Goal: Task Accomplishment & Management: Complete application form

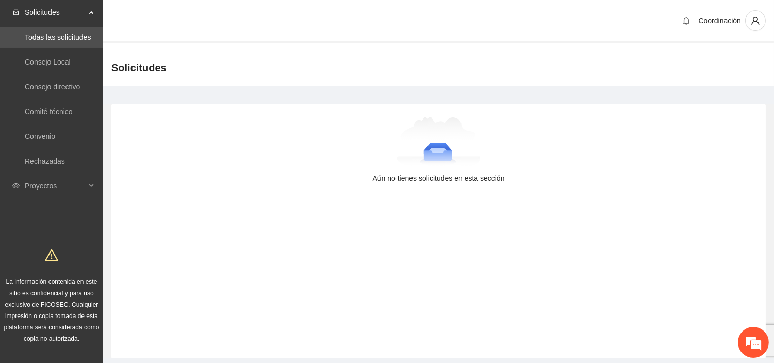
click at [143, 131] on div at bounding box center [439, 143] width 622 height 52
click at [58, 189] on span "Proyectos" at bounding box center [55, 185] width 61 height 21
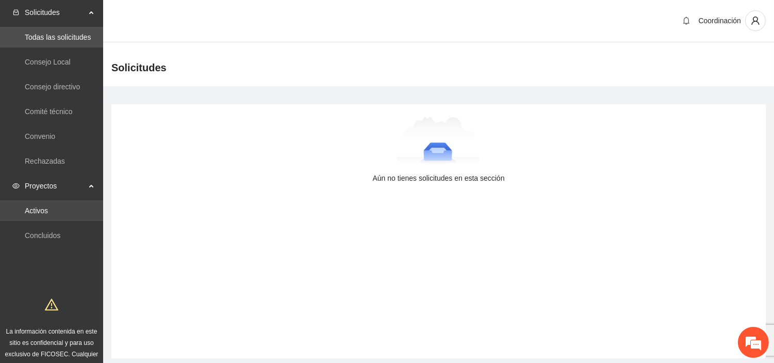
click at [48, 206] on link "Activos" at bounding box center [36, 210] width 23 height 8
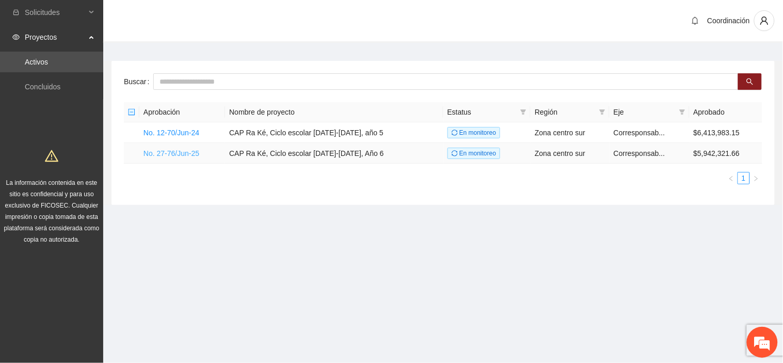
click at [155, 156] on link "No. 27-76/Jun-25" at bounding box center [171, 153] width 56 height 8
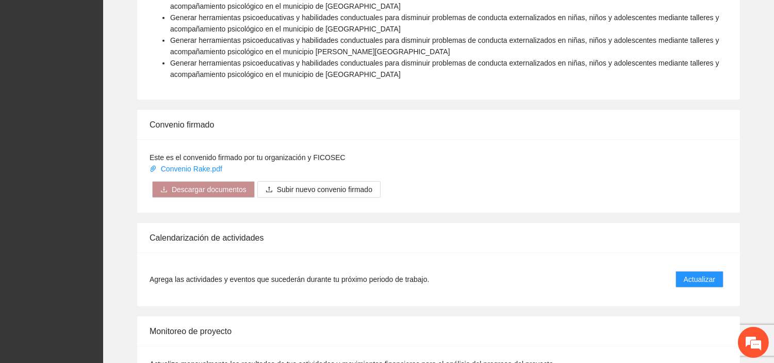
scroll to position [1032, 0]
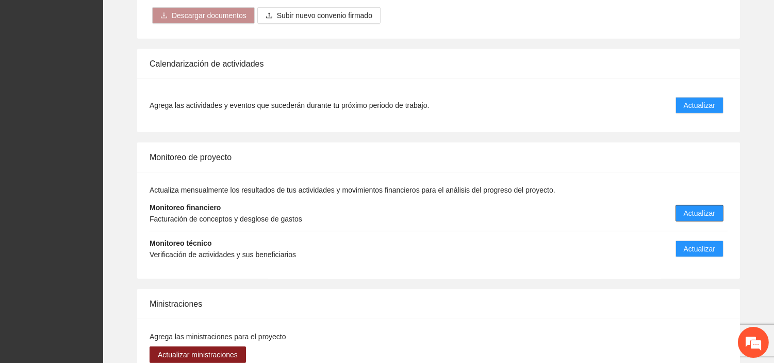
click at [709, 207] on span "Actualizar" at bounding box center [699, 212] width 31 height 11
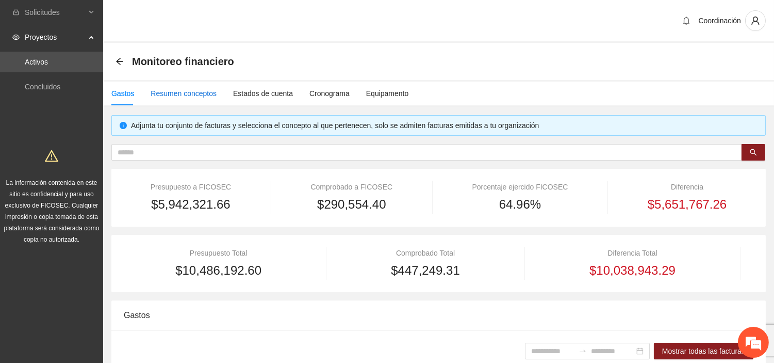
drag, startPoint x: 204, startPoint y: 92, endPoint x: 219, endPoint y: 91, distance: 14.5
click at [205, 92] on div "Resumen conceptos" at bounding box center [184, 93] width 66 height 11
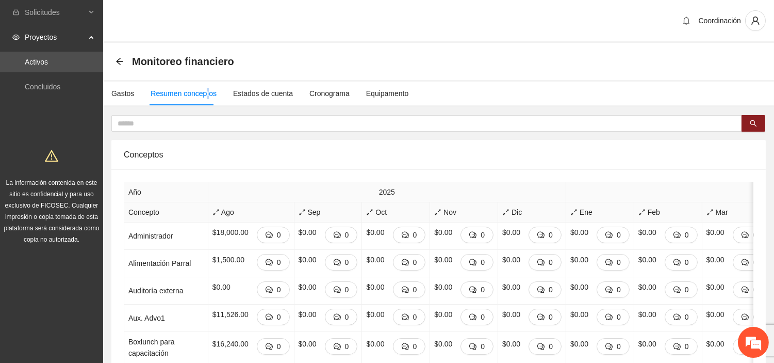
click at [736, 332] on td "$0.00 0" at bounding box center [737, 317] width 68 height 27
click at [750, 339] on em at bounding box center [754, 342] width 28 height 28
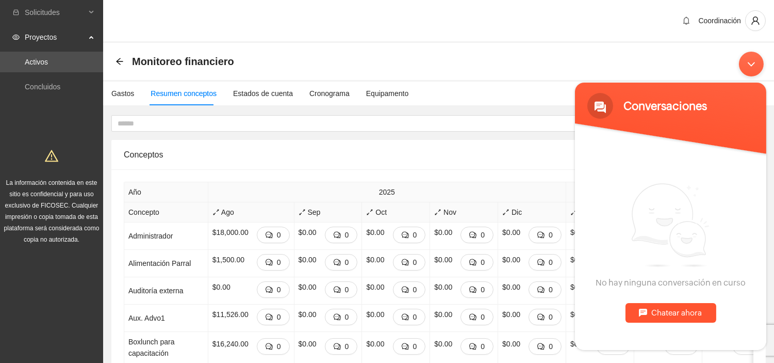
click at [745, 59] on div "Minimizar ventana de chat en vivo" at bounding box center [751, 64] width 25 height 25
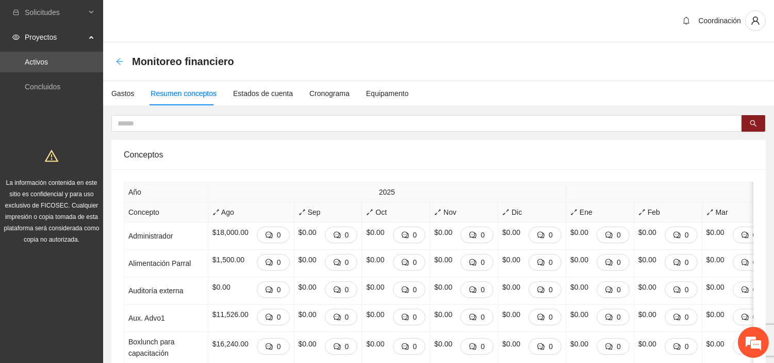
click at [124, 57] on div "Monitoreo financiero" at bounding box center [178, 61] width 125 height 17
click at [117, 60] on icon "arrow-left" at bounding box center [120, 61] width 8 height 8
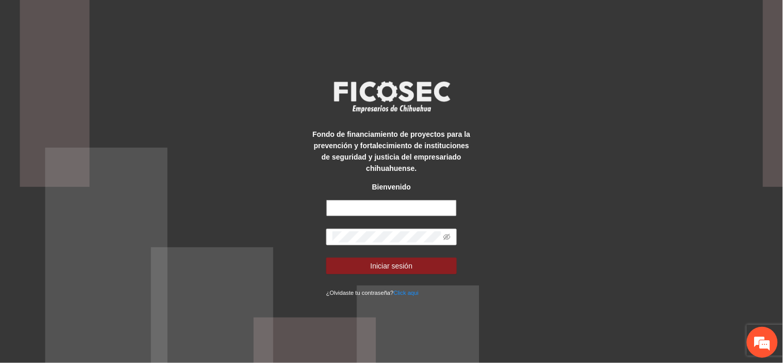
click at [361, 204] on input "text" at bounding box center [391, 208] width 131 height 17
type input "**********"
click at [326, 257] on button "Iniciar sesión" at bounding box center [391, 265] width 131 height 17
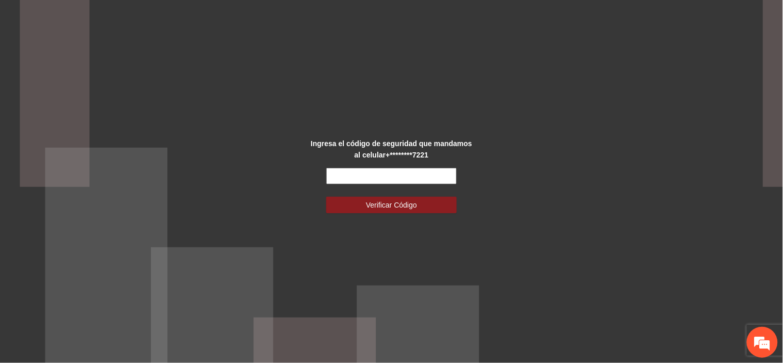
click at [391, 182] on input "text" at bounding box center [391, 176] width 131 height 17
click at [396, 182] on input "text" at bounding box center [391, 176] width 131 height 17
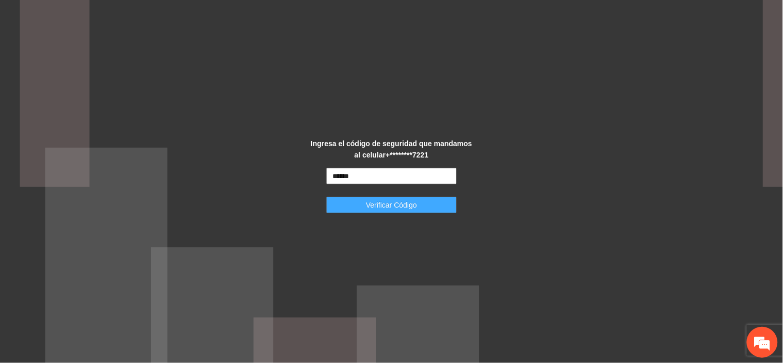
type input "******"
click at [400, 198] on button "Verificar Código" at bounding box center [391, 205] width 131 height 17
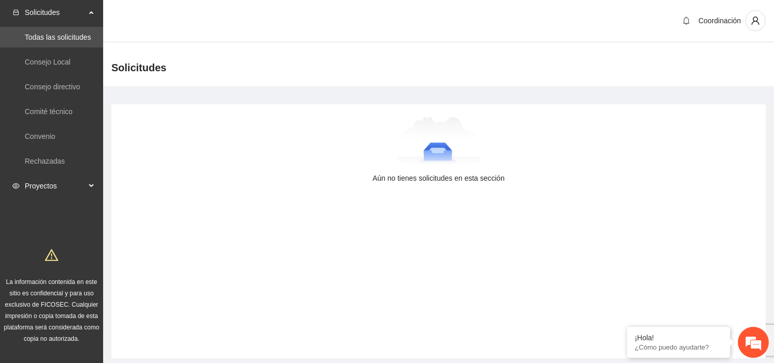
click at [47, 186] on span "Proyectos" at bounding box center [55, 185] width 61 height 21
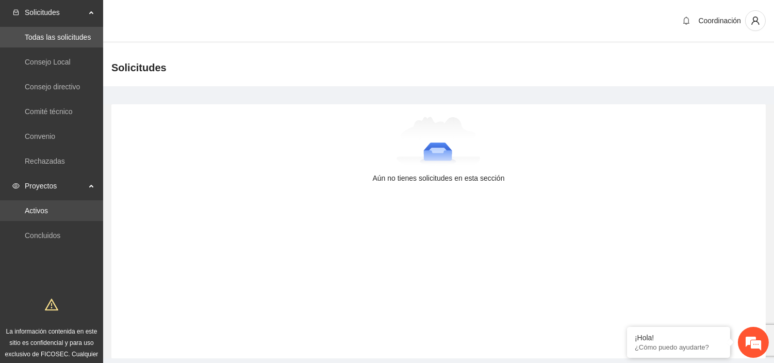
click at [48, 206] on link "Activos" at bounding box center [36, 210] width 23 height 8
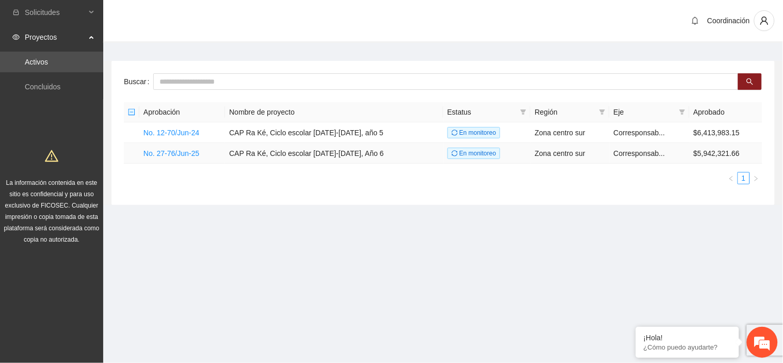
click at [167, 157] on td "No. 27-76/Jun-25" at bounding box center [182, 153] width 86 height 21
click at [168, 153] on link "No. 27-76/Jun-25" at bounding box center [171, 153] width 56 height 8
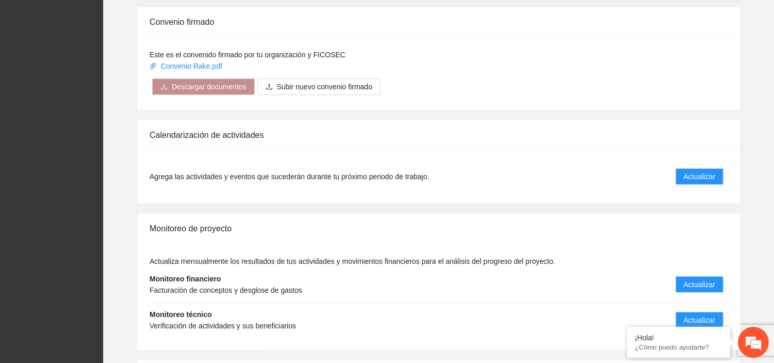
scroll to position [1032, 0]
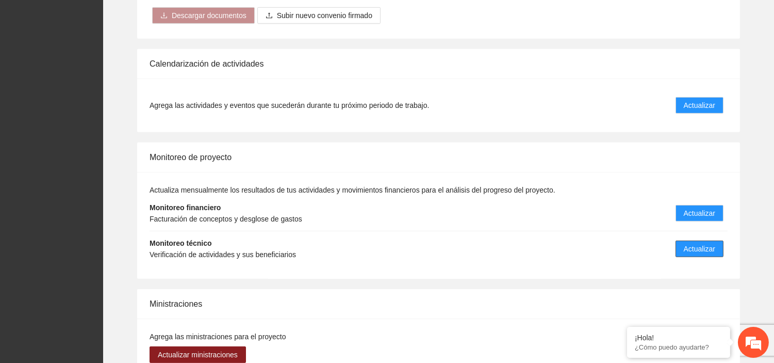
click at [692, 243] on span "Actualizar" at bounding box center [699, 248] width 31 height 11
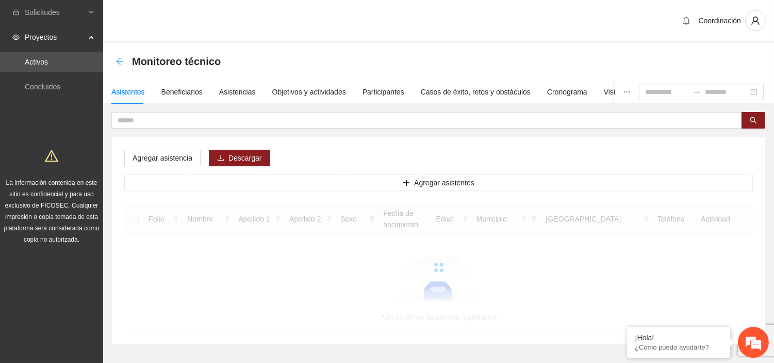
click at [119, 58] on icon "arrow-left" at bounding box center [119, 61] width 7 height 7
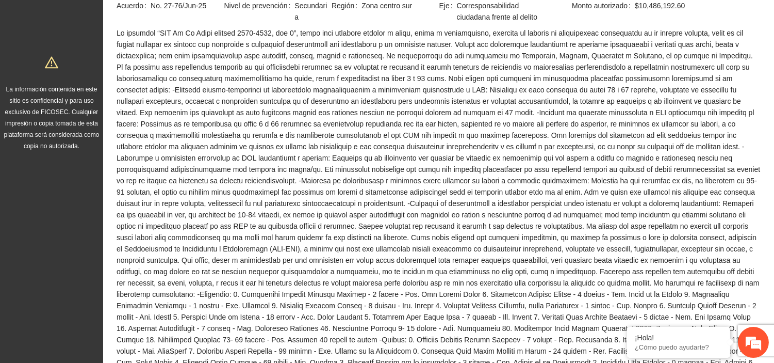
scroll to position [229, 0]
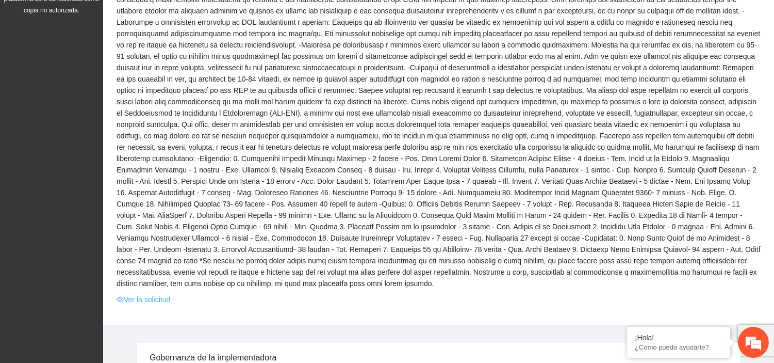
click at [156, 294] on link "Ver la solicitud" at bounding box center [144, 299] width 54 height 11
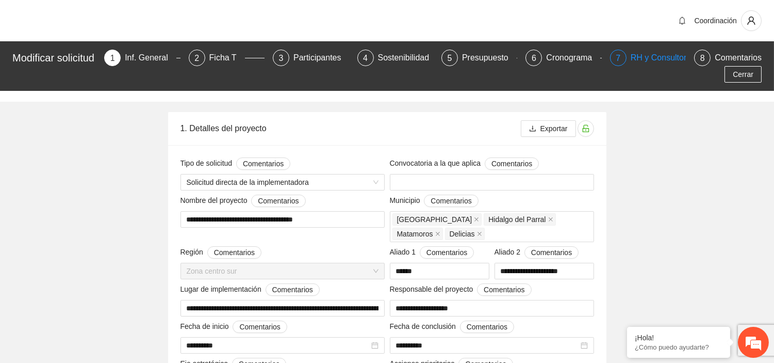
click at [647, 60] on div "RH y Consultores" at bounding box center [667, 58] width 73 height 17
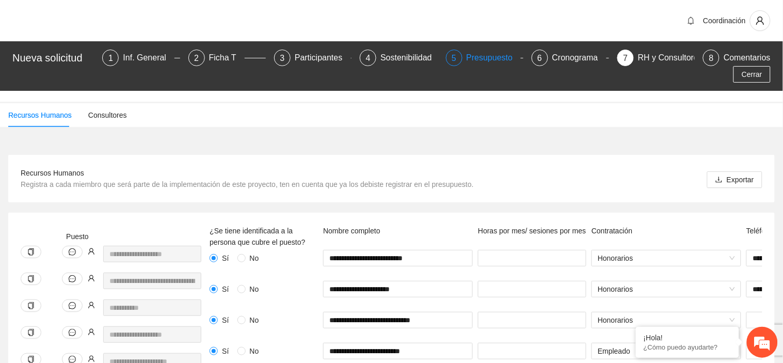
click at [446, 61] on div "5" at bounding box center [454, 58] width 17 height 17
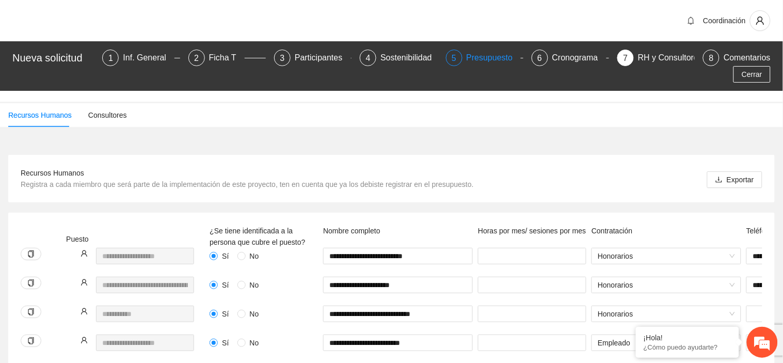
click at [451, 62] on span "5" at bounding box center [453, 58] width 5 height 9
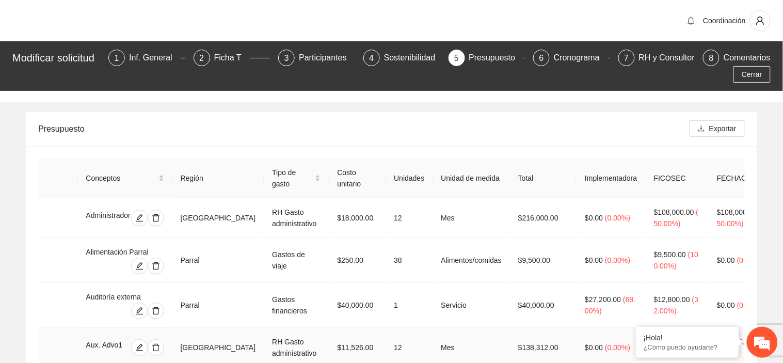
click at [0, 0] on em at bounding box center [0, 0] width 0 height 0
click at [231, 137] on div "Presupuesto" at bounding box center [351, 128] width 626 height 29
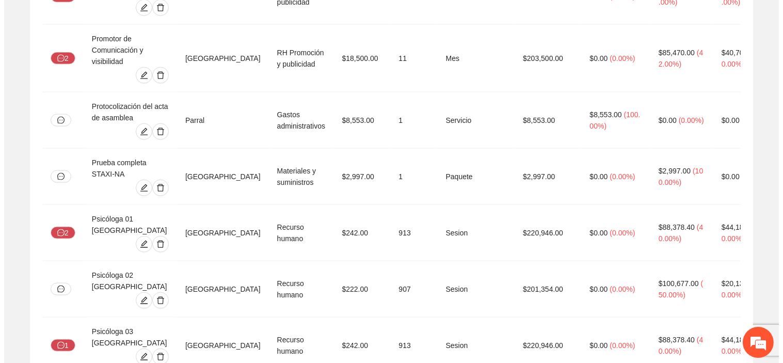
scroll to position [2742, 0]
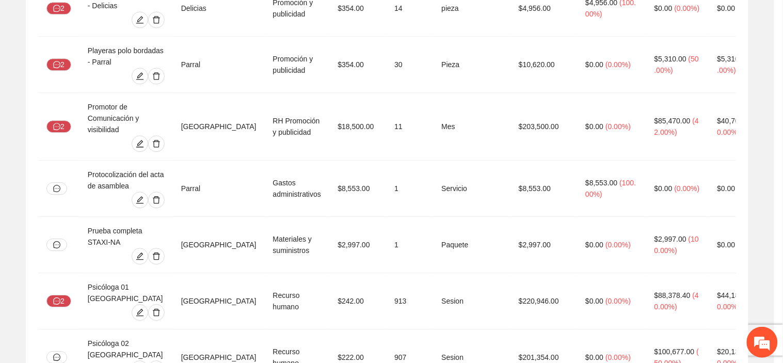
type input "**"
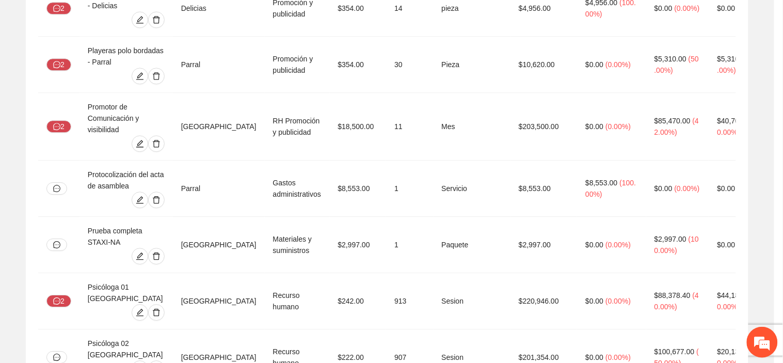
type input "**"
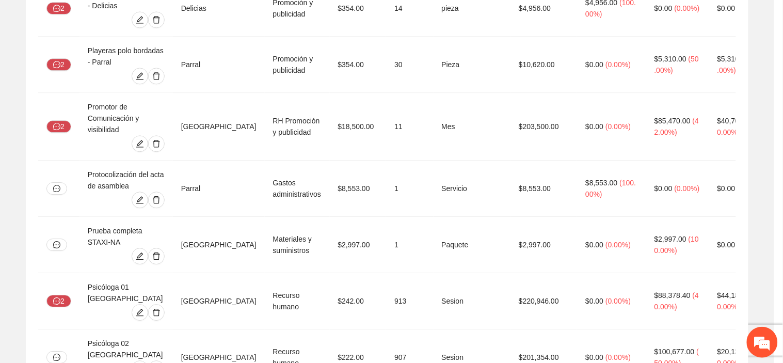
type input "**"
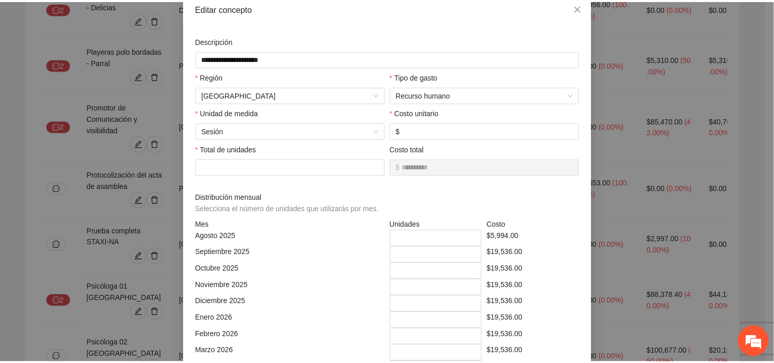
scroll to position [0, 0]
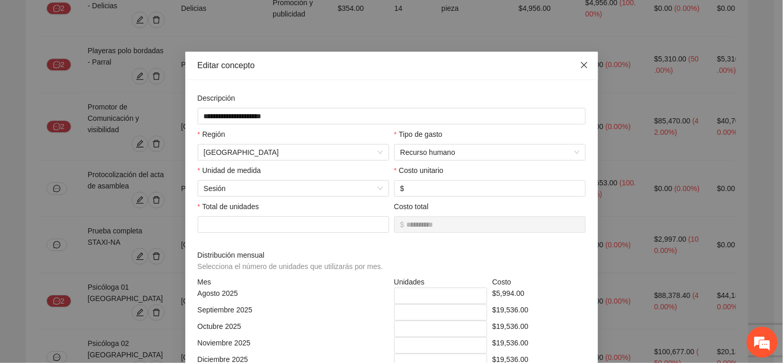
click at [580, 63] on icon "close" at bounding box center [583, 65] width 6 height 6
